Goal: Navigation & Orientation: Go to known website

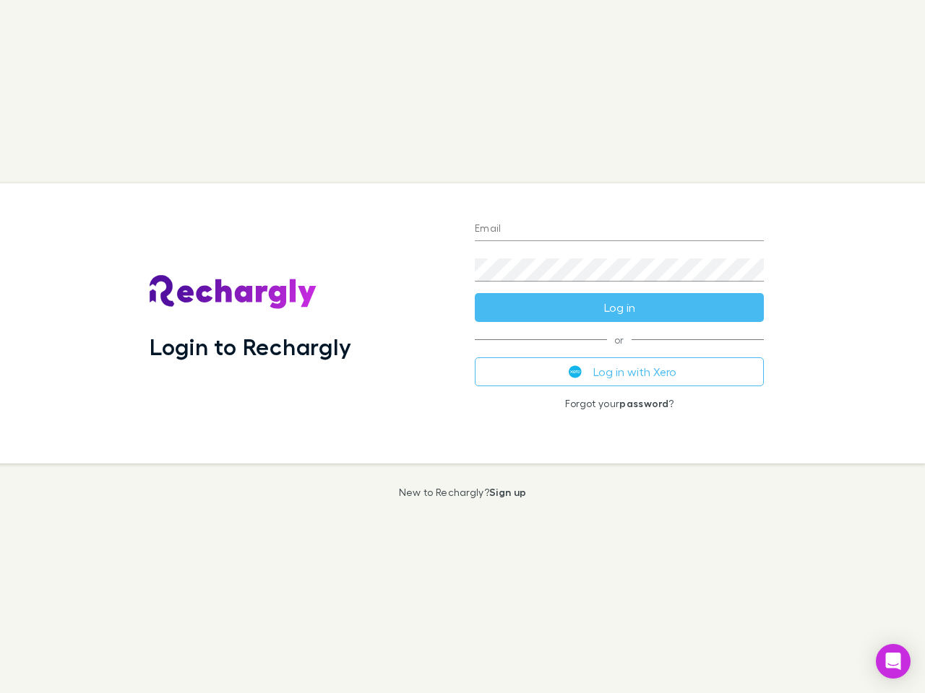
click at [462, 347] on div "Login to Rechargly" at bounding box center [300, 323] width 325 height 280
click at [619, 230] on input "Email" at bounding box center [619, 229] width 289 height 23
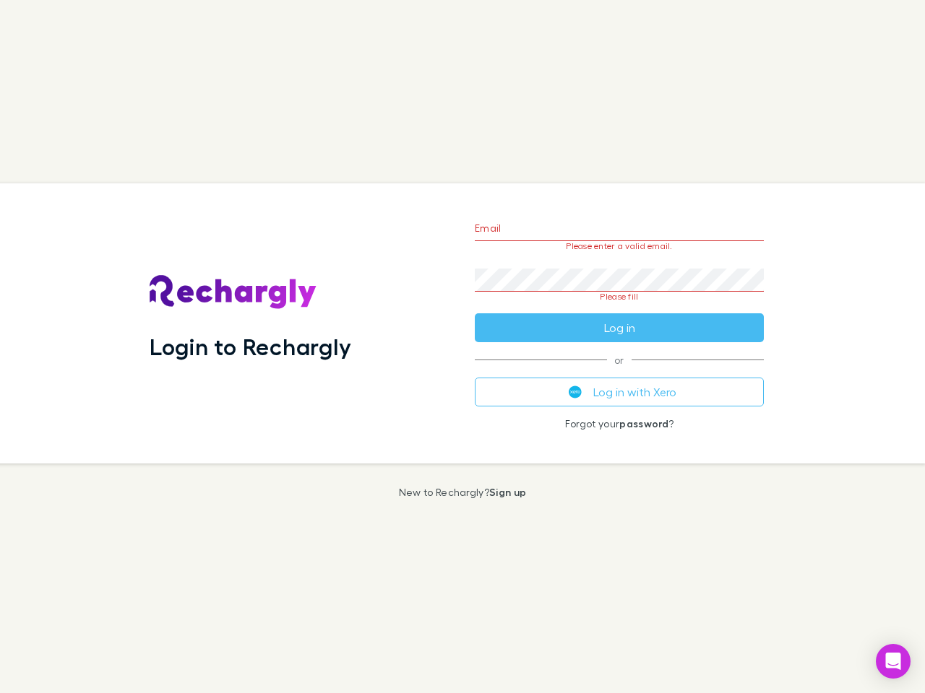
click at [619, 308] on form "Email Please enter a valid email. Password Please fill Log in" at bounding box center [619, 275] width 289 height 136
click at [619, 372] on div "Email Please enter a valid email. Password Please fill Log in or Log in with Xe…" at bounding box center [619, 323] width 312 height 280
click at [893, 662] on icon "Open Intercom Messenger" at bounding box center [893, 661] width 15 height 17
